Goal: Navigation & Orientation: Understand site structure

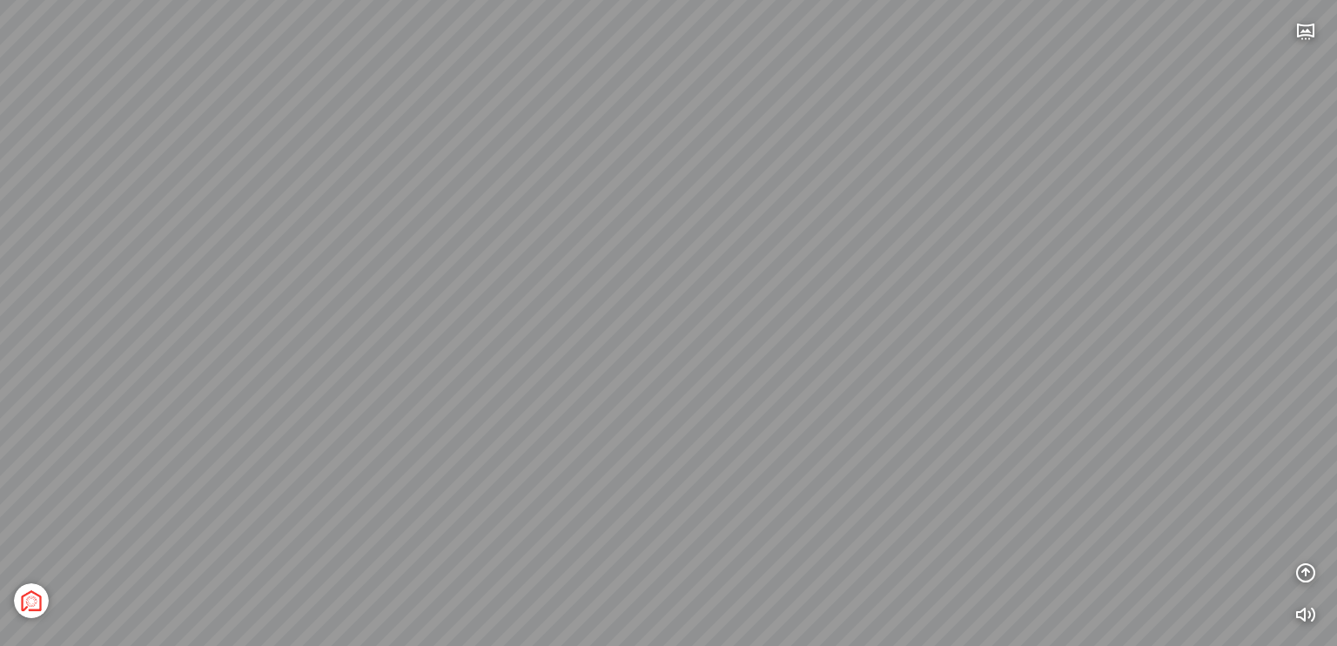
drag, startPoint x: 629, startPoint y: 499, endPoint x: 261, endPoint y: 434, distance: 373.1
click at [258, 433] on div "[GEOGRAPHIC_DATA] 3.6 km KN Links [GEOGRAPHIC_DATA] 5.9 km Thể Thao Bãi Biển 0 …" at bounding box center [668, 323] width 1337 height 646
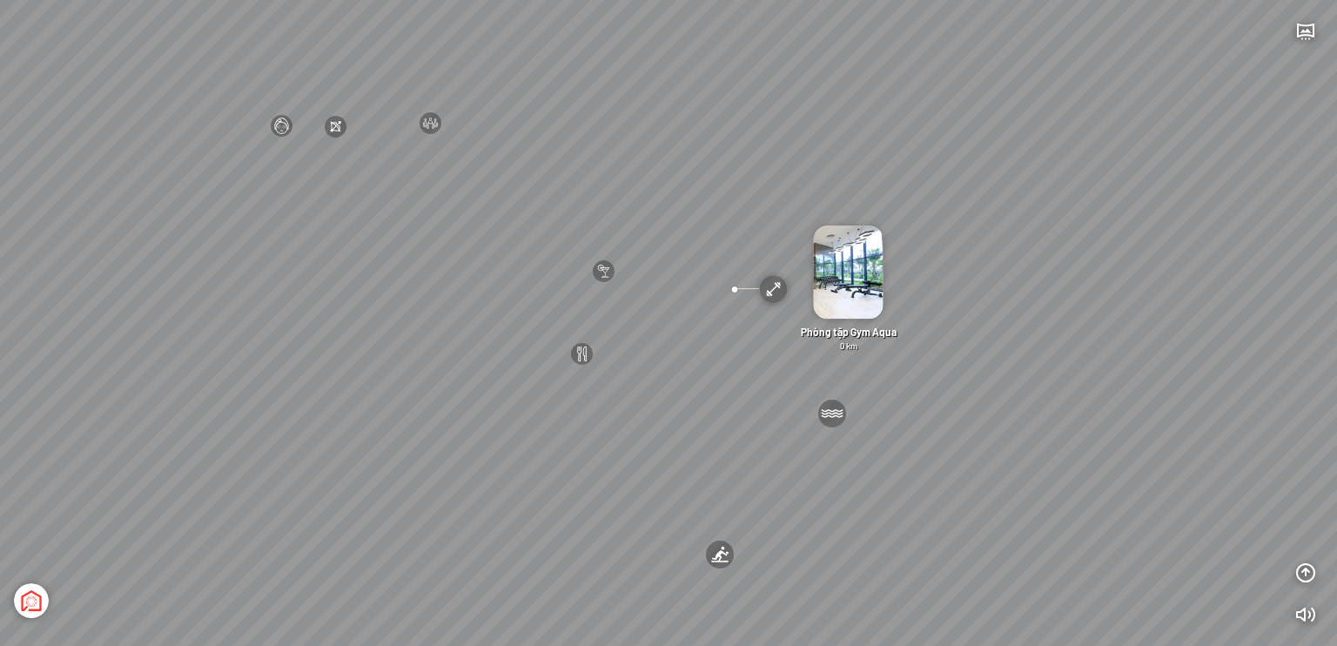
drag, startPoint x: 830, startPoint y: 536, endPoint x: 920, endPoint y: 537, distance: 90.5
click at [920, 537] on div "[GEOGRAPHIC_DATA] 3.6 km KN Links [GEOGRAPHIC_DATA] 5.9 km Thể Thao Bãi Biển 0 …" at bounding box center [668, 323] width 1337 height 646
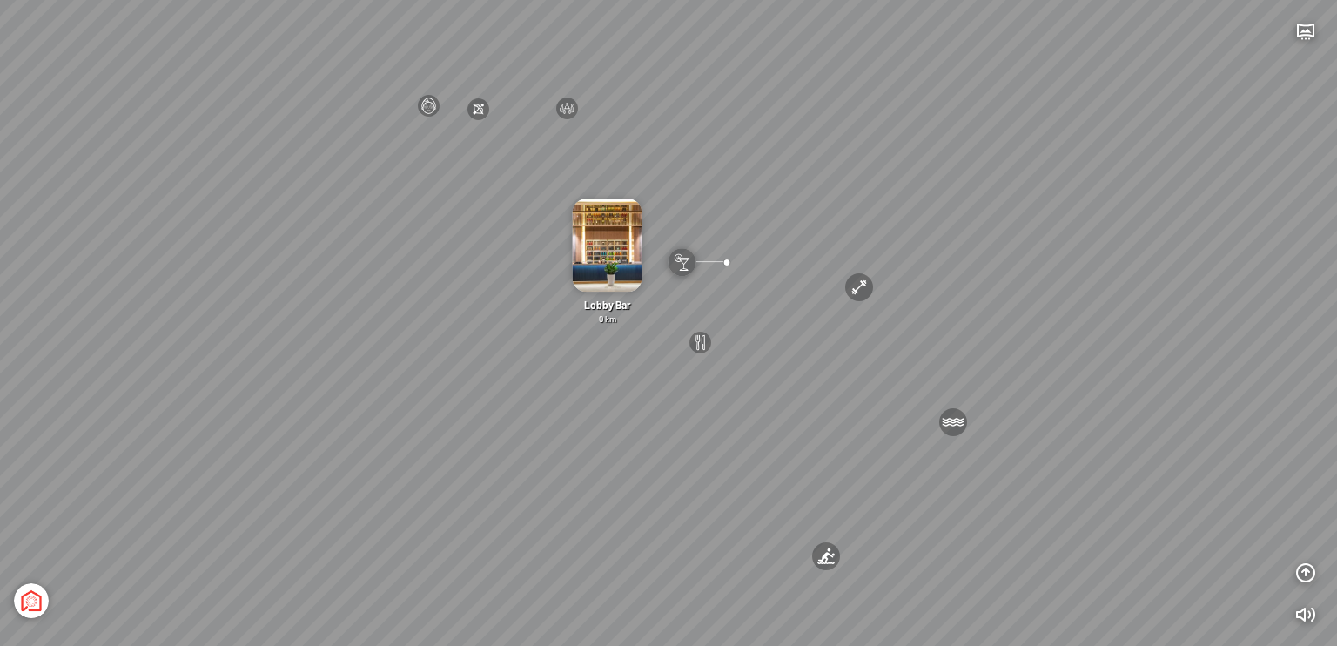
drag, startPoint x: 498, startPoint y: 490, endPoint x: 595, endPoint y: 498, distance: 97.8
click at [607, 486] on div "[GEOGRAPHIC_DATA] 3.6 km KN Links [GEOGRAPHIC_DATA] 5.9 km Thể Thao Bãi Biển 0 …" at bounding box center [668, 323] width 1337 height 646
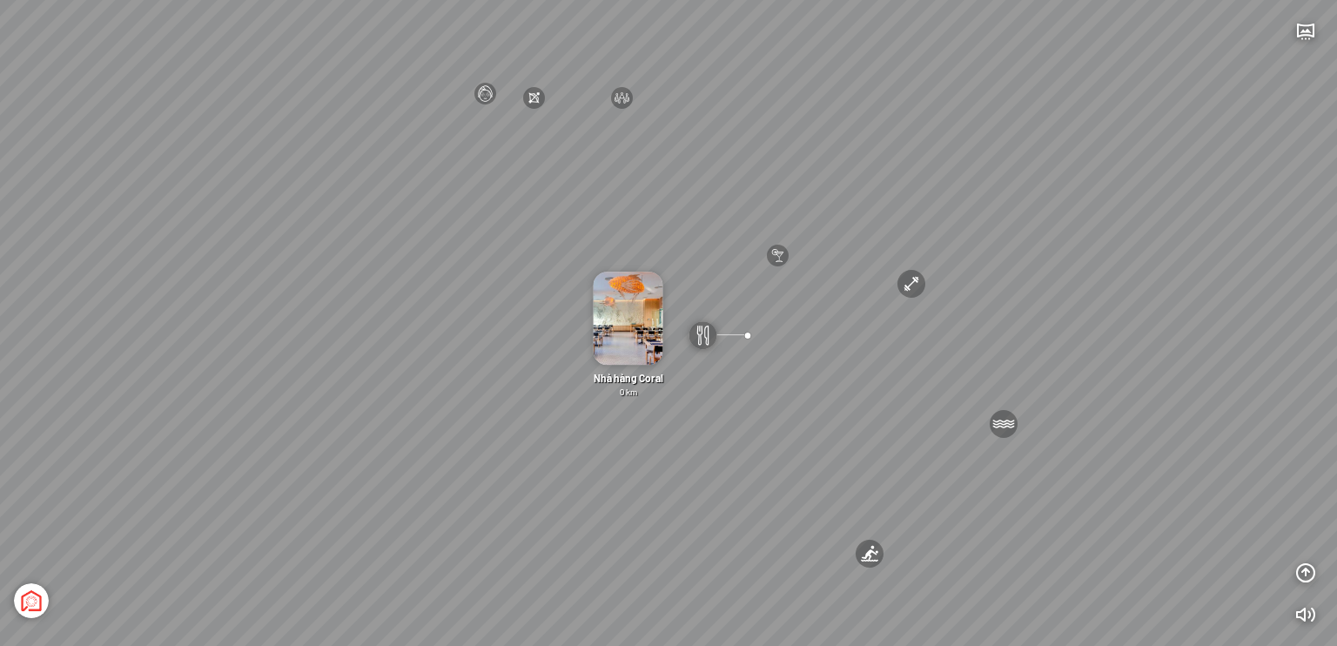
drag, startPoint x: 572, startPoint y: 520, endPoint x: 721, endPoint y: 515, distance: 149.0
click at [721, 515] on div "[GEOGRAPHIC_DATA] 3.6 km KN Links [GEOGRAPHIC_DATA] 5.9 km Thể Thao Bãi Biển 0 …" at bounding box center [668, 323] width 1337 height 646
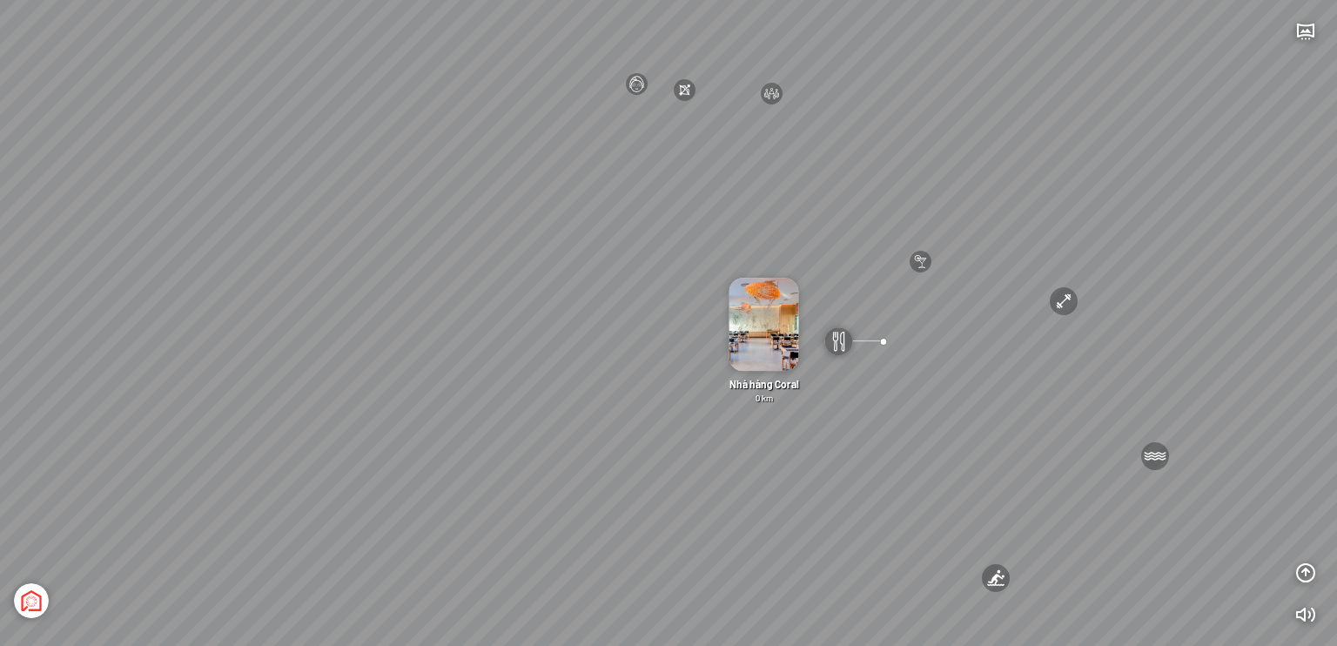
drag, startPoint x: 623, startPoint y: 535, endPoint x: 575, endPoint y: 528, distance: 49.1
click at [579, 529] on div "[GEOGRAPHIC_DATA] 3.6 km KN Links [GEOGRAPHIC_DATA] 5.9 km Thể Thao Bãi Biển 0 …" at bounding box center [668, 323] width 1337 height 646
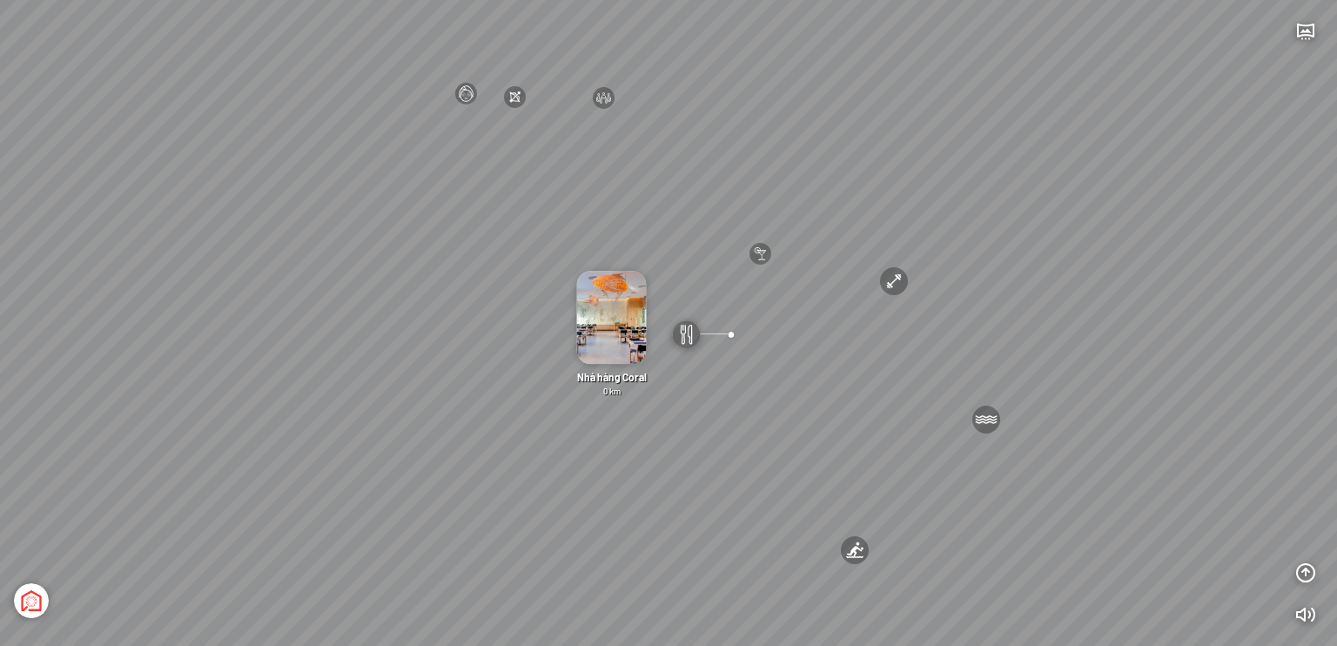
drag, startPoint x: 779, startPoint y: 472, endPoint x: 764, endPoint y: 468, distance: 15.2
click at [765, 468] on div "[GEOGRAPHIC_DATA] 3.6 km KN Links [GEOGRAPHIC_DATA] 5.9 km Thể Thao Bãi Biển 0 …" at bounding box center [668, 323] width 1337 height 646
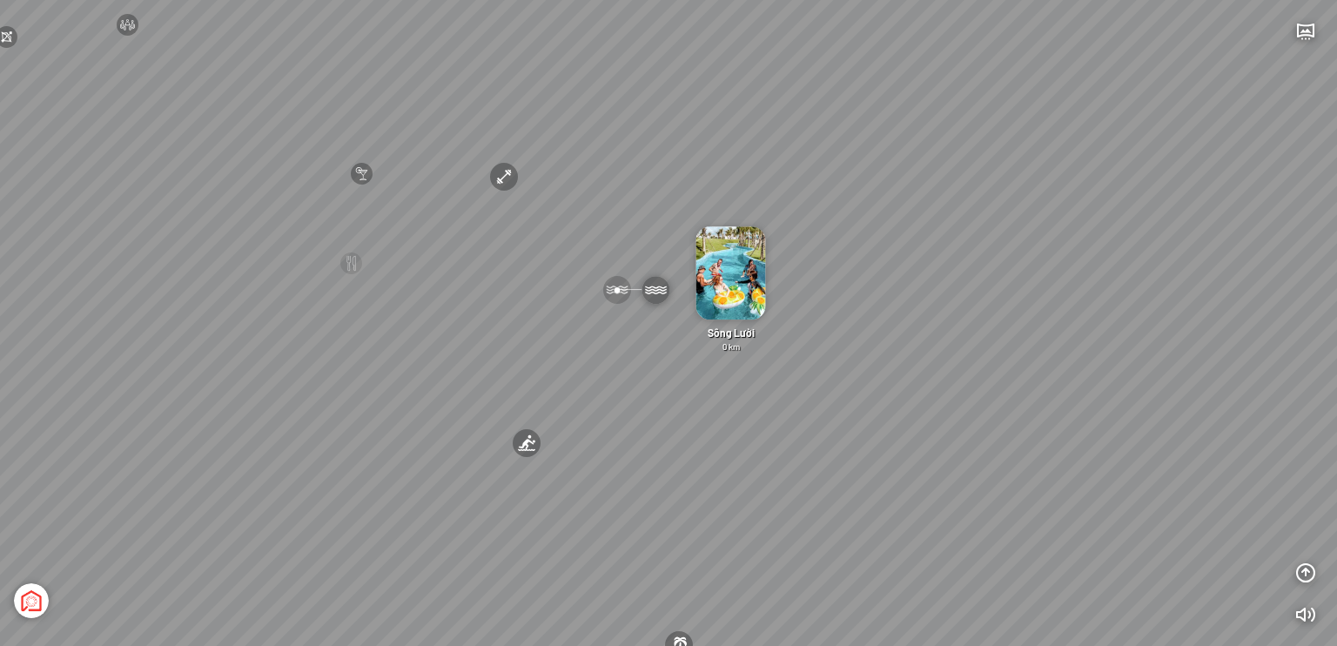
drag, startPoint x: 740, startPoint y: 429, endPoint x: 1029, endPoint y: 562, distance: 318.3
click at [1069, 579] on div "[GEOGRAPHIC_DATA] 3.6 km KN Links [GEOGRAPHIC_DATA] 5.9 km Thể Thao Bãi Biển 0 …" at bounding box center [668, 323] width 1337 height 646
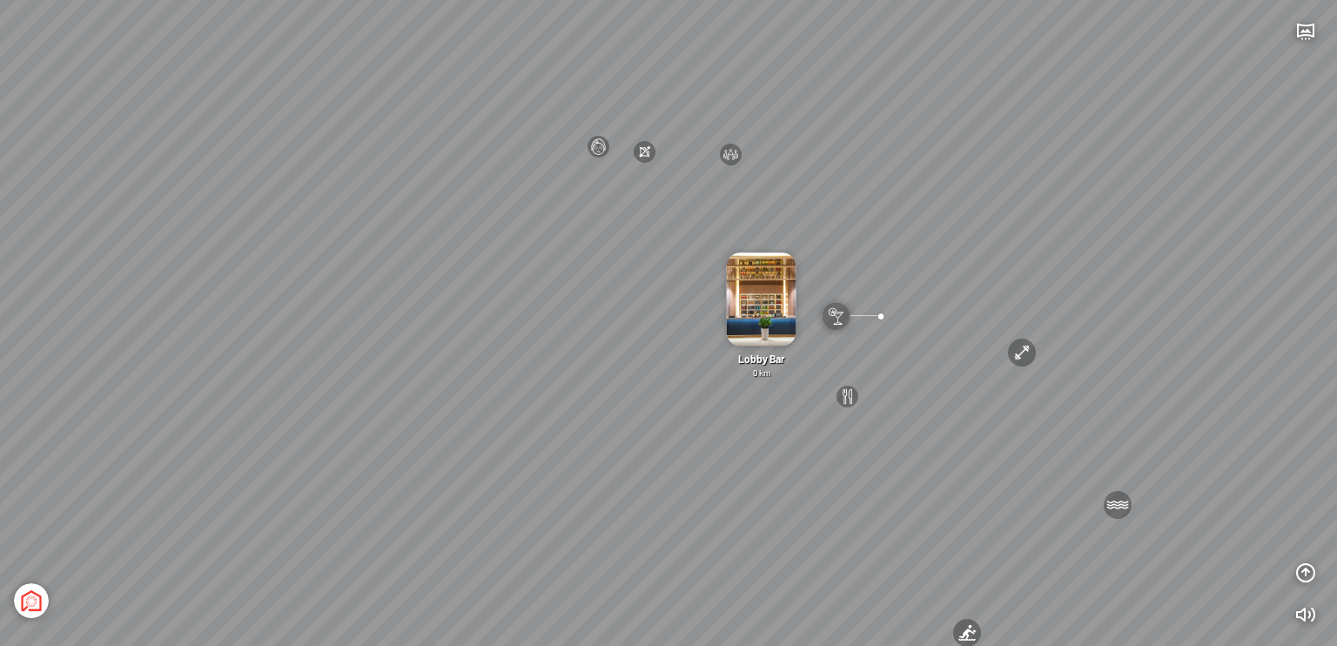
drag, startPoint x: 680, startPoint y: 445, endPoint x: 867, endPoint y: 457, distance: 187.6
click at [867, 457] on div "[GEOGRAPHIC_DATA] 3.6 km KN Links [GEOGRAPHIC_DATA] 5.9 km Thể Thao Bãi Biển 0 …" at bounding box center [668, 323] width 1337 height 646
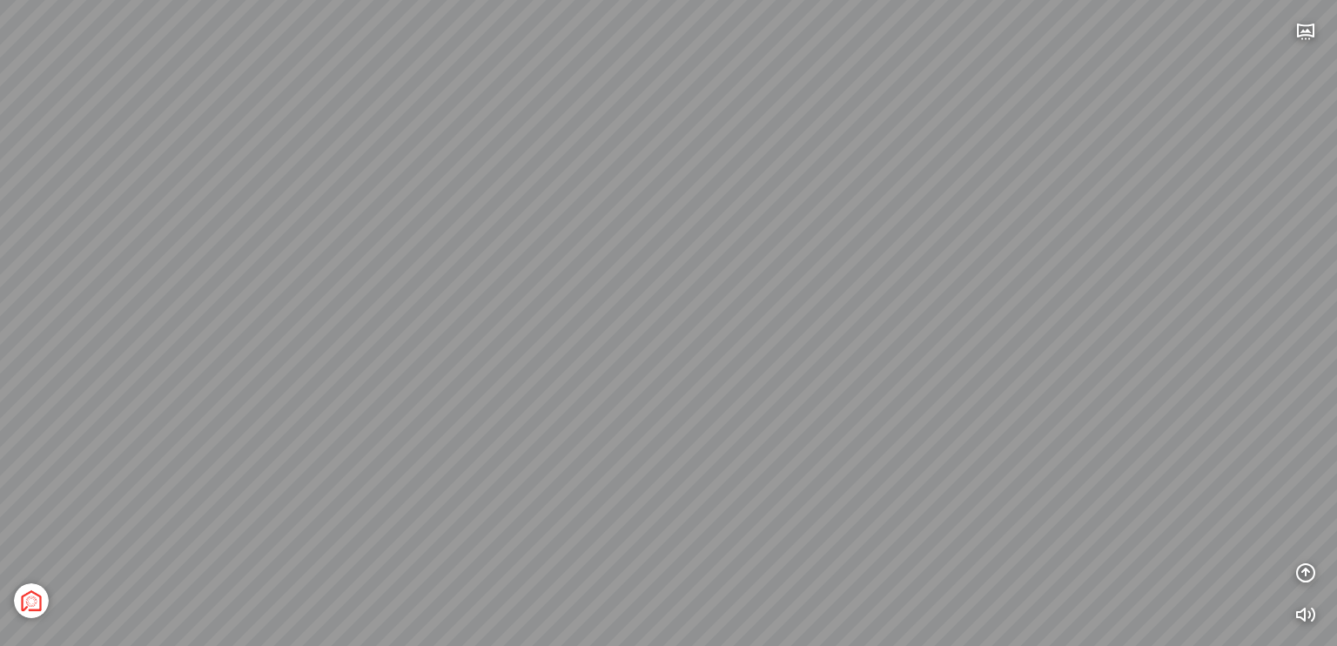
drag, startPoint x: 655, startPoint y: 476, endPoint x: 722, endPoint y: 448, distance: 72.6
click at [684, 502] on div "[GEOGRAPHIC_DATA] 3.6 km KN Links [GEOGRAPHIC_DATA] 5.9 km Thể Thao Bãi Biển 0 …" at bounding box center [668, 323] width 1337 height 646
